Goal: Find specific page/section

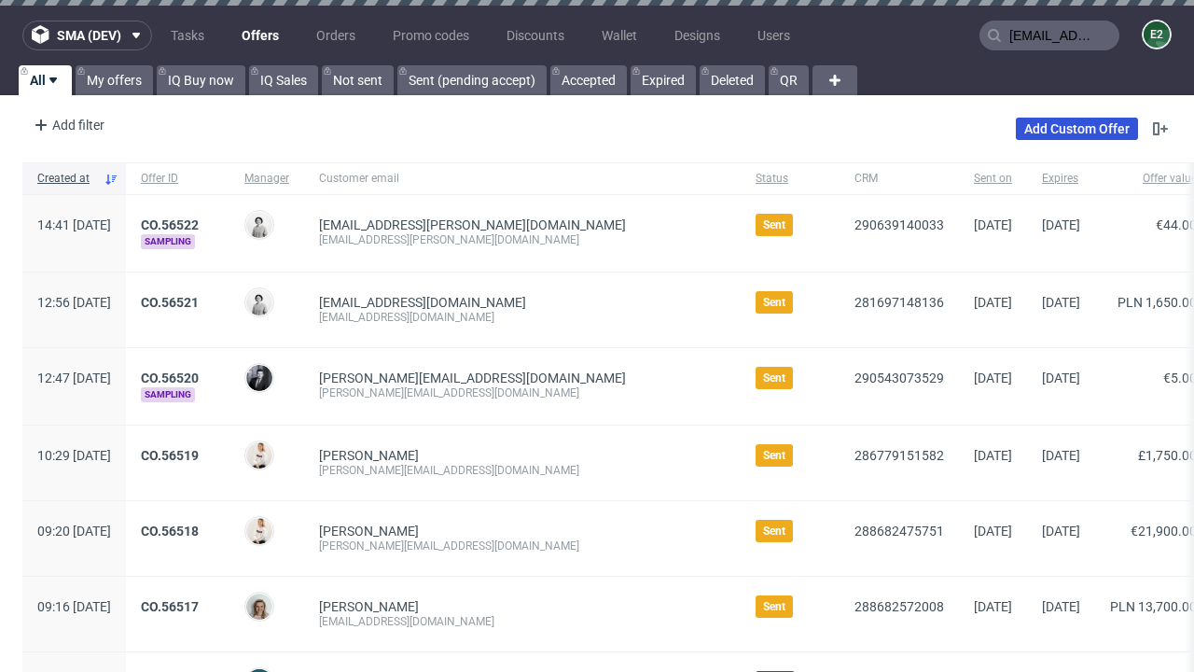
type input "[EMAIL_ADDRESS][PERSON_NAME][DOMAIN_NAME]"
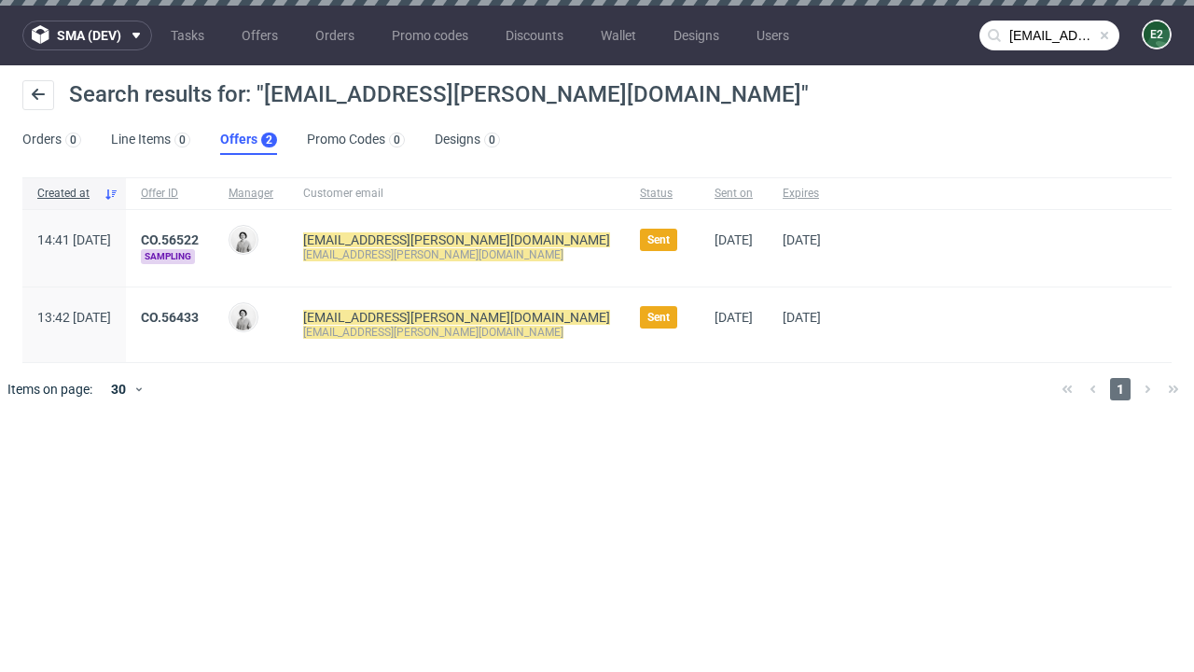
click at [248, 140] on link "Offers 2" at bounding box center [248, 140] width 57 height 30
click at [199, 240] on link "CO.56522" at bounding box center [170, 239] width 58 height 15
